Goal: Information Seeking & Learning: Learn about a topic

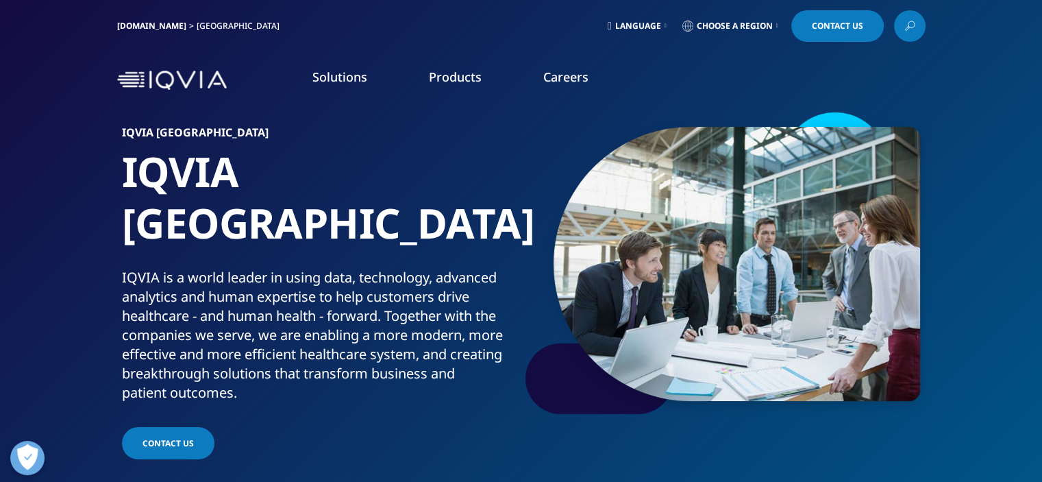
click at [651, 21] on span "Language" at bounding box center [638, 26] width 46 height 11
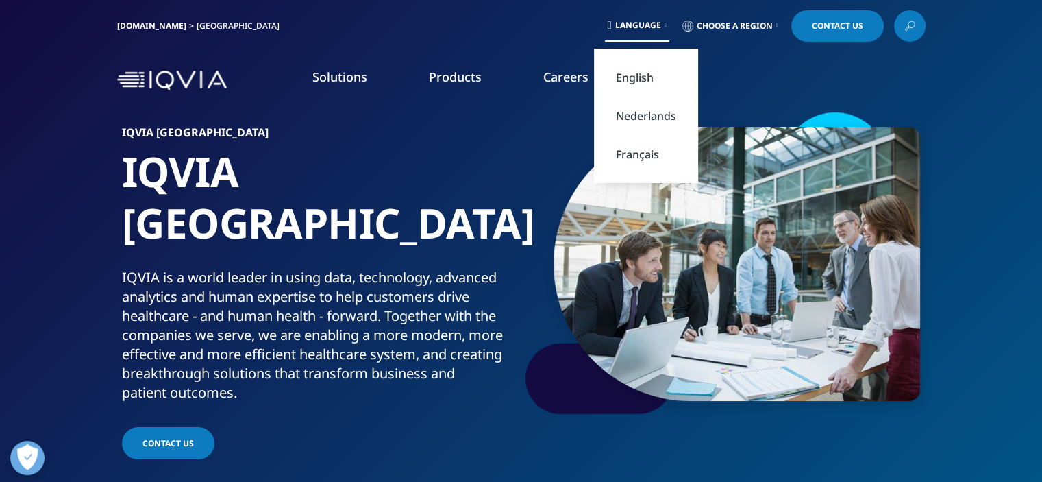
click at [643, 115] on link "Nederlands" at bounding box center [646, 116] width 104 height 38
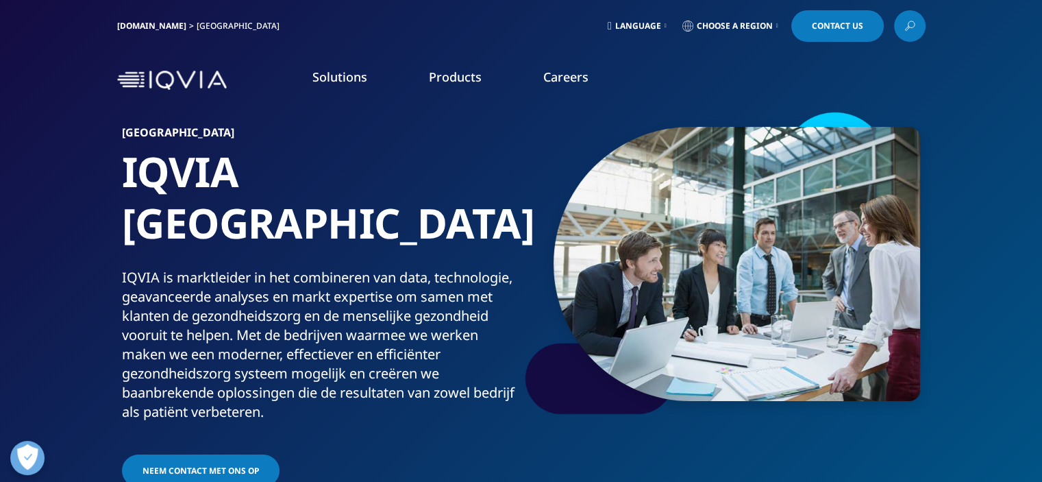
click at [317, 306] on link "Learn more" at bounding box center [399, 312] width 243 height 12
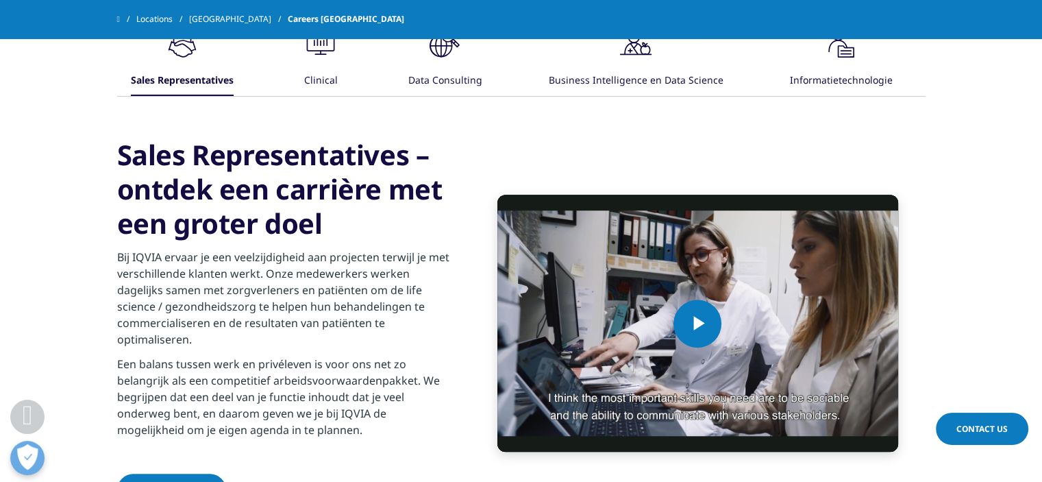
scroll to position [895, 0]
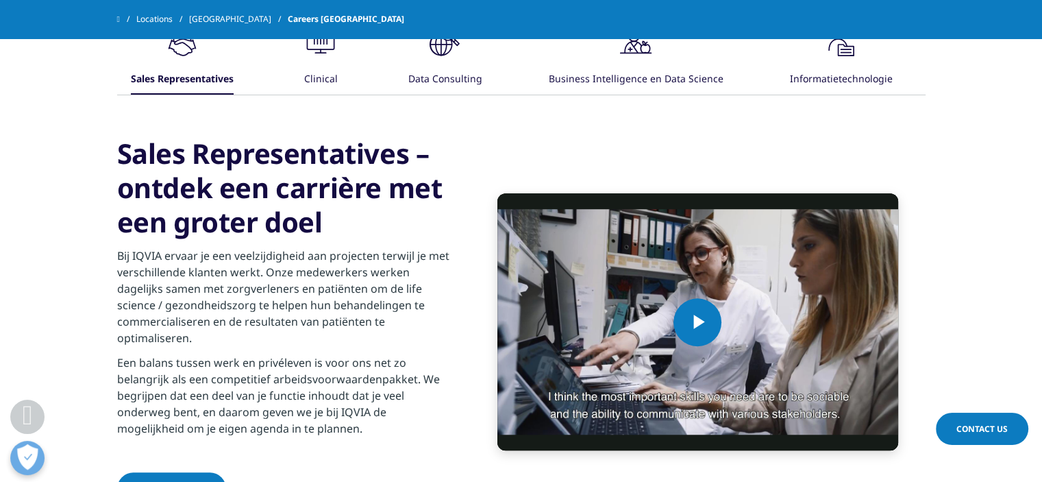
click at [323, 65] on div "Clinical" at bounding box center [321, 79] width 34 height 29
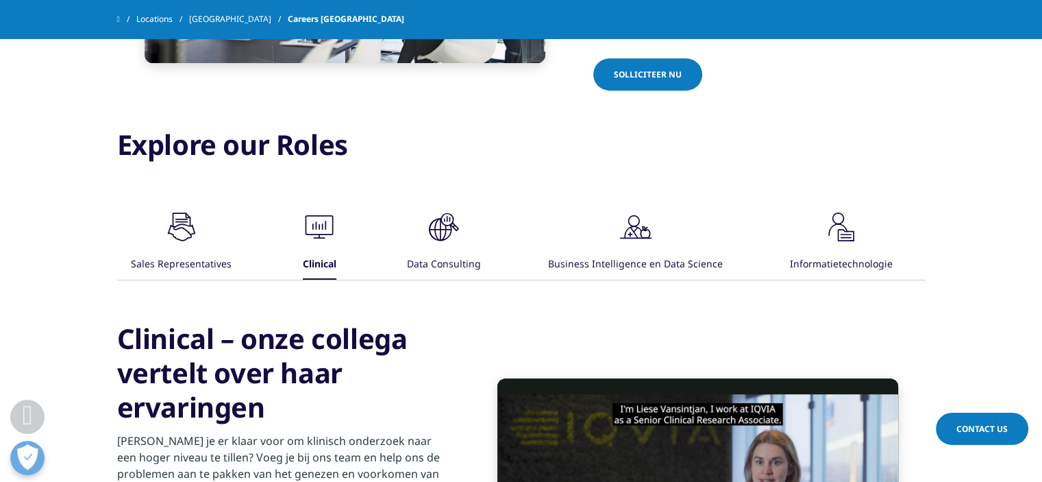
scroll to position [710, 0]
click at [454, 250] on div "Data Consulting" at bounding box center [444, 264] width 74 height 29
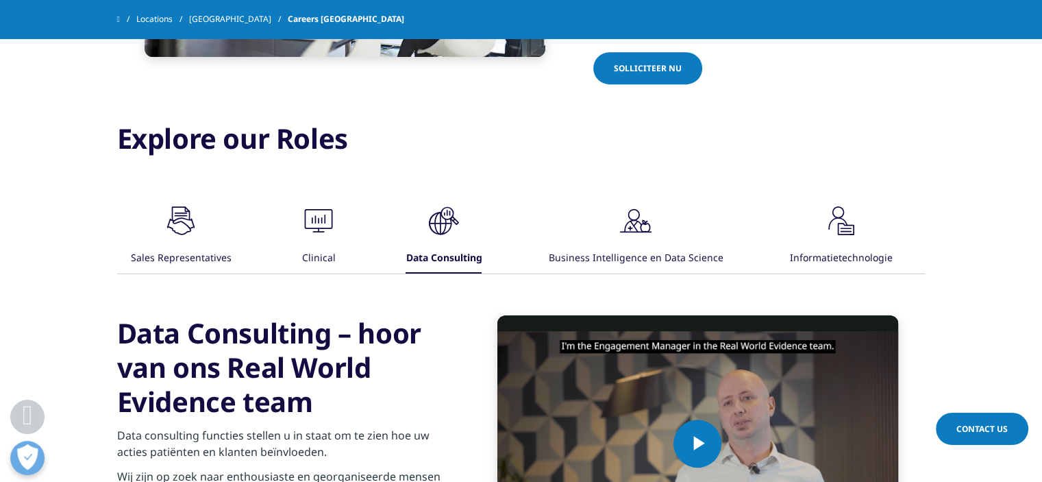
scroll to position [675, 0]
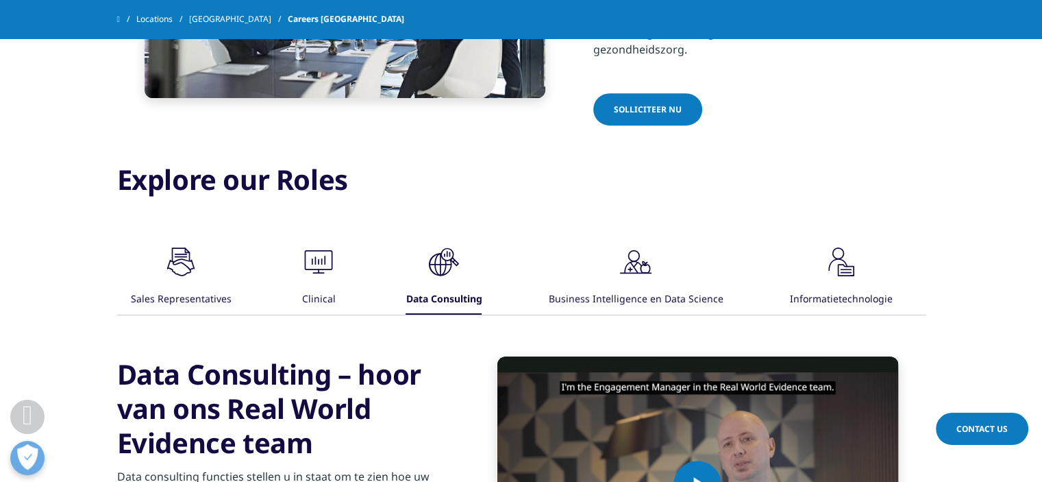
click at [637, 289] on div "Business Intelligence en Data Science" at bounding box center [636, 299] width 175 height 29
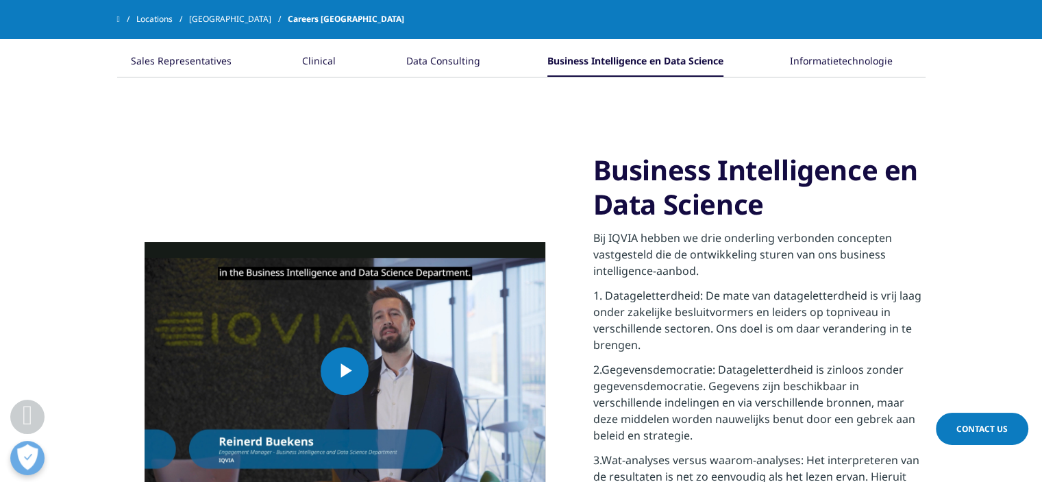
scroll to position [894, 0]
